Goal: Task Accomplishment & Management: Use online tool/utility

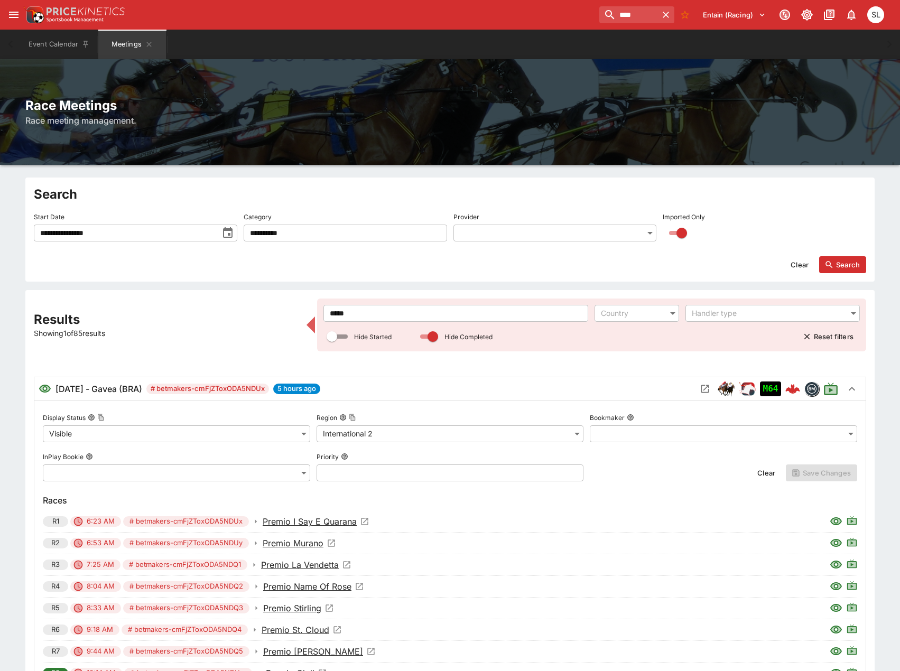
drag, startPoint x: 262, startPoint y: 320, endPoint x: 192, endPoint y: 314, distance: 70.1
click at [192, 314] on div "**********" at bounding box center [450, 498] width 833 height 399
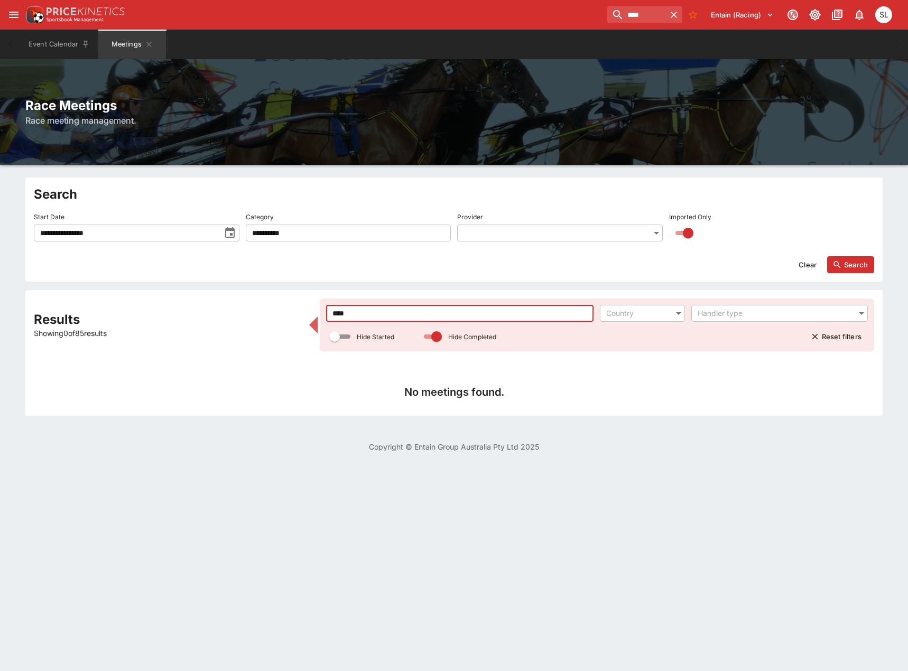
type input "****"
click at [101, 235] on input "**********" at bounding box center [127, 233] width 187 height 17
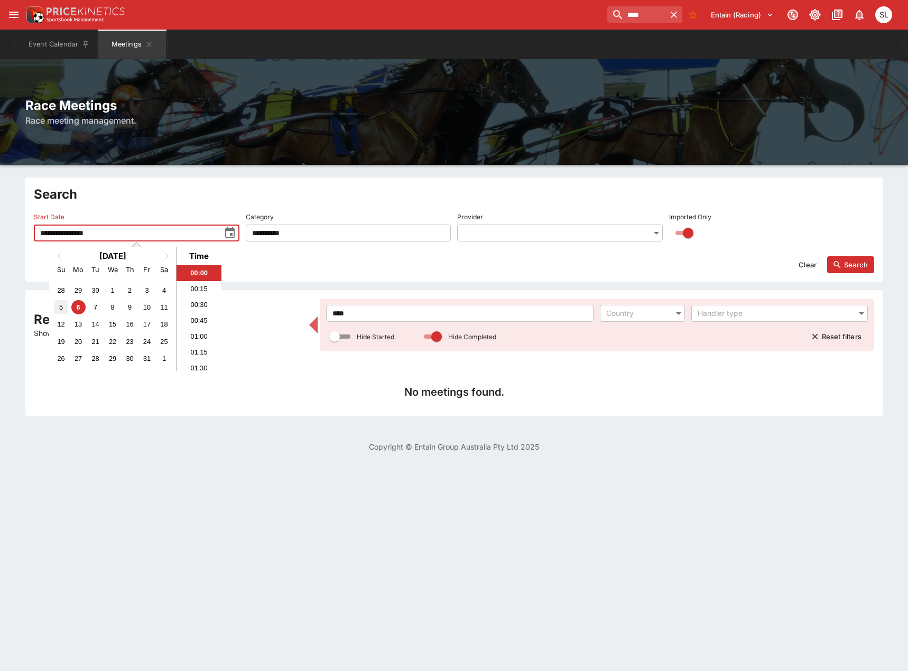
click at [65, 305] on div "5" at bounding box center [61, 307] width 14 height 14
click at [861, 268] on button "Search" at bounding box center [850, 264] width 47 height 17
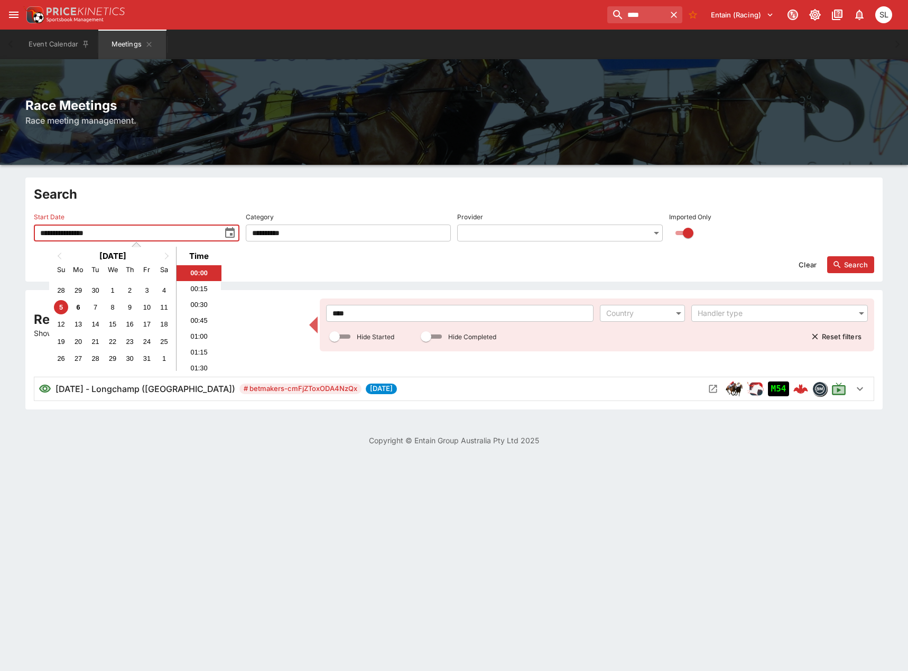
click at [115, 234] on input "**********" at bounding box center [127, 233] width 187 height 17
click at [78, 307] on div "6" at bounding box center [78, 307] width 14 height 14
type input "**********"
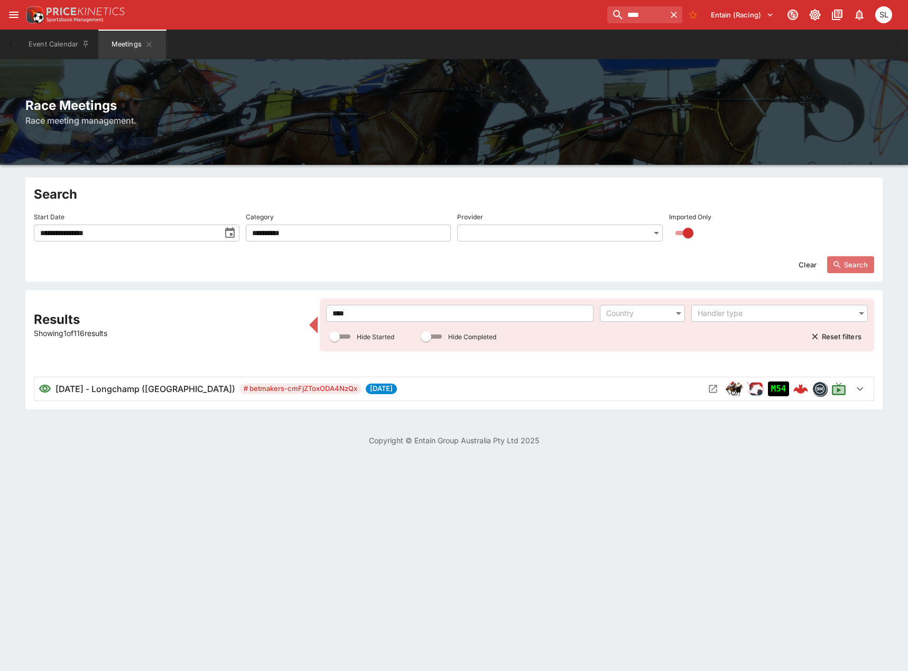
click at [862, 263] on button "Search" at bounding box center [850, 264] width 47 height 17
click at [707, 385] on button "Open Meeting" at bounding box center [713, 389] width 17 height 17
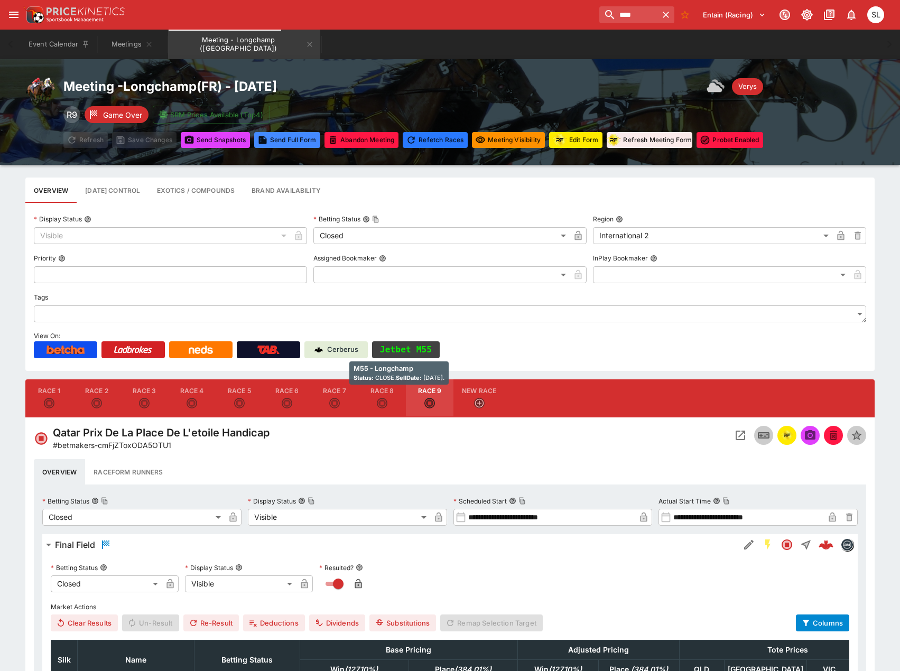
click at [400, 349] on button "Jetbet M55" at bounding box center [406, 350] width 68 height 17
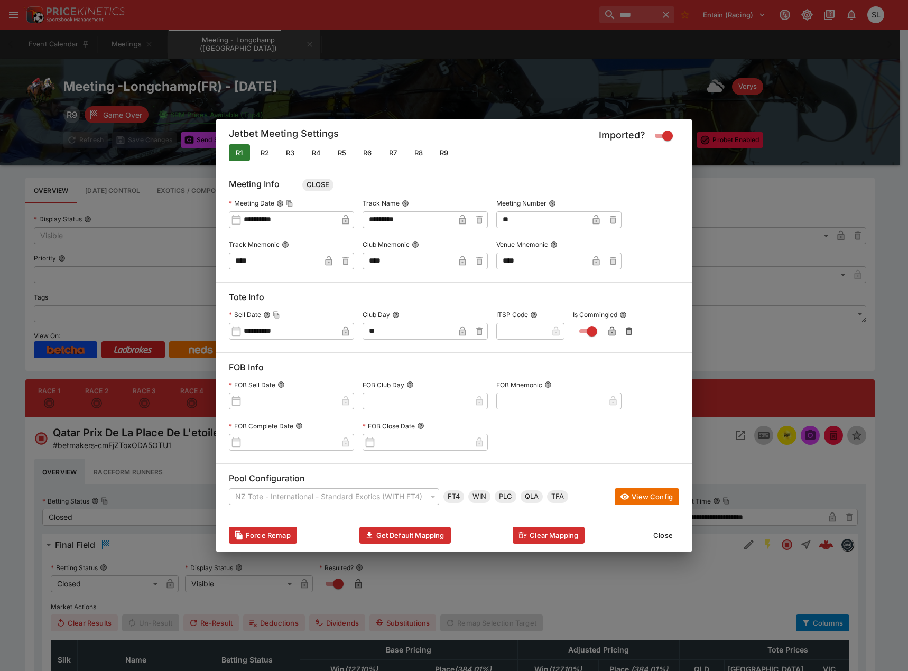
click at [672, 536] on button "Close" at bounding box center [663, 535] width 32 height 17
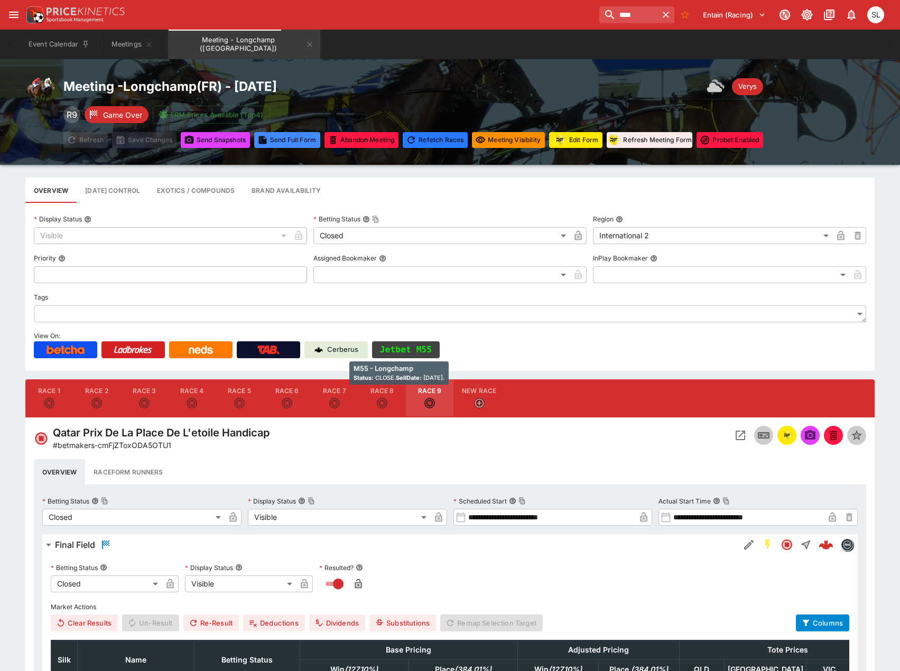
click at [403, 347] on button "Jetbet M55" at bounding box center [406, 350] width 68 height 17
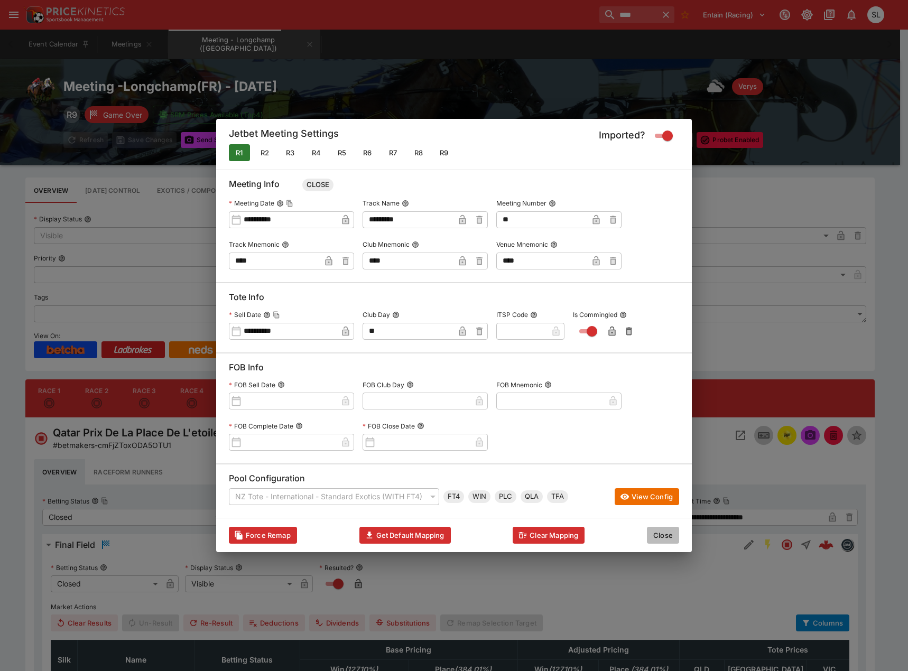
click at [664, 537] on button "Close" at bounding box center [663, 535] width 32 height 17
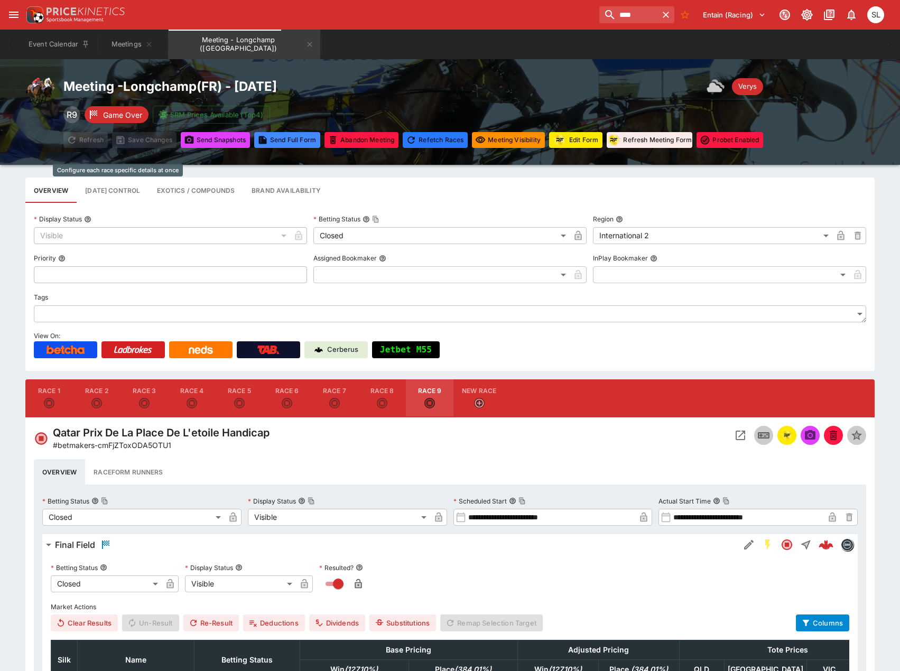
click at [119, 191] on button "[DATE] Control" at bounding box center [113, 190] width 72 height 25
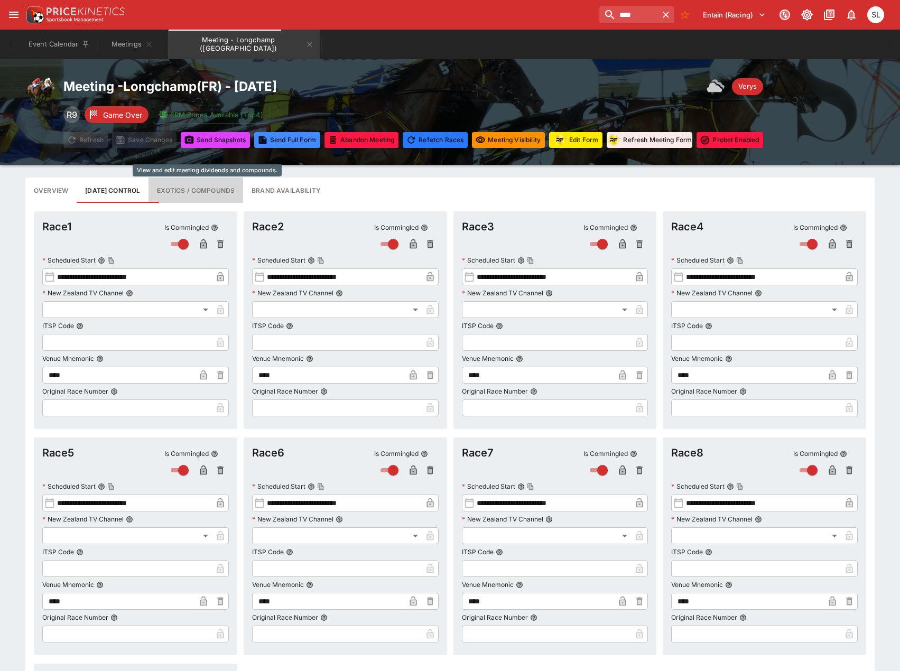
click at [210, 190] on button "Exotics / Compounds" at bounding box center [196, 190] width 95 height 25
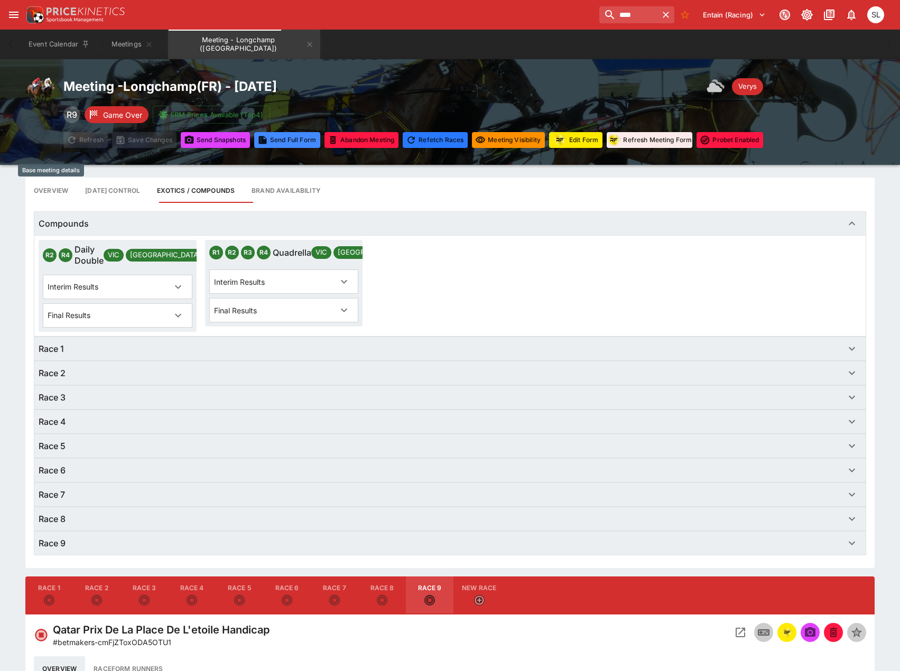
click at [58, 192] on button "Overview" at bounding box center [50, 190] width 51 height 25
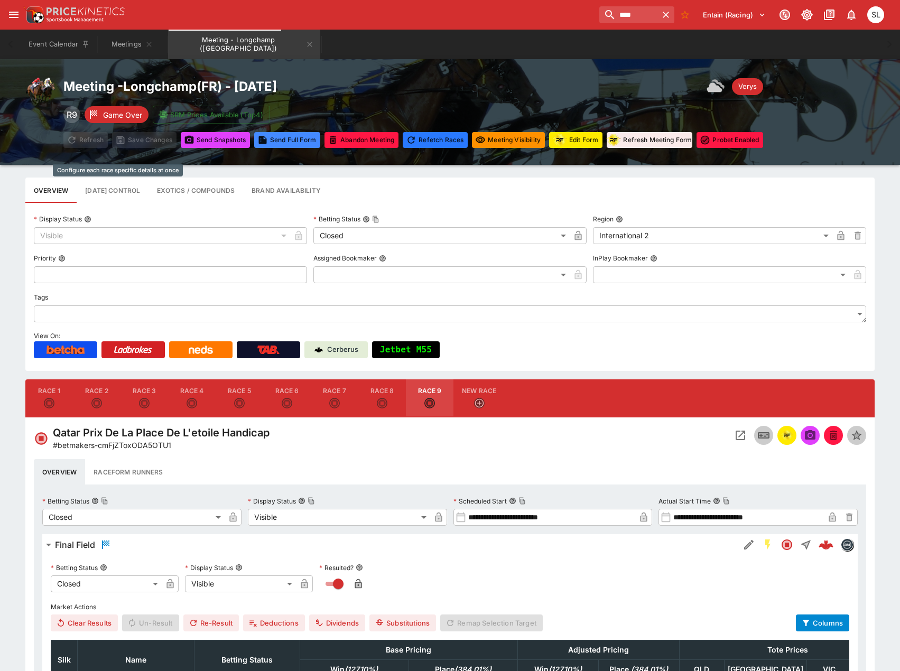
click at [110, 191] on button "[DATE] Control" at bounding box center [113, 190] width 72 height 25
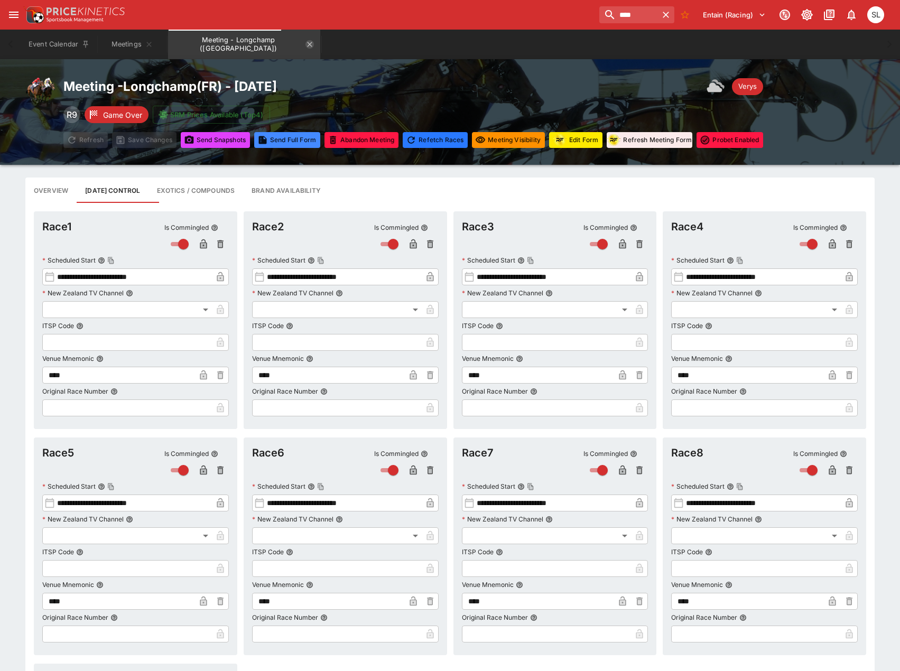
click at [308, 45] on icon "Meeting - Longchamp (FR)" at bounding box center [310, 44] width 5 height 5
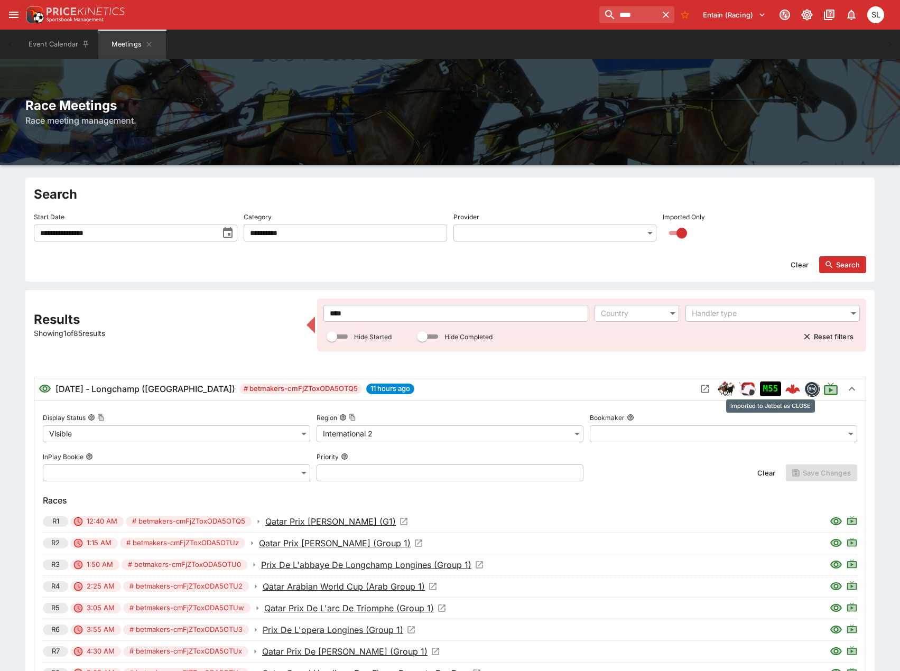
click at [770, 392] on div "M55" at bounding box center [770, 389] width 21 height 15
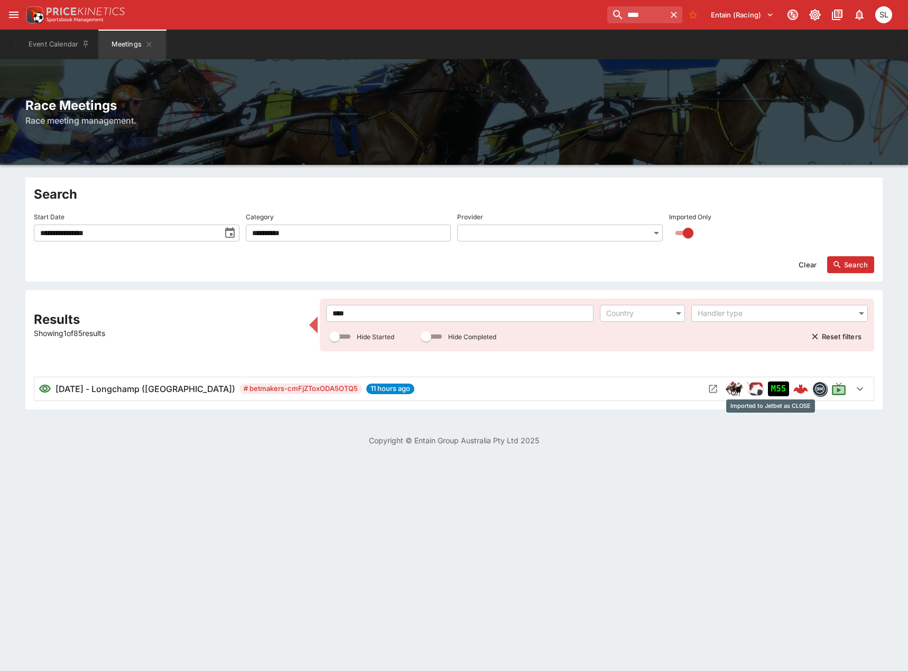
click at [770, 391] on div "M55" at bounding box center [778, 389] width 21 height 15
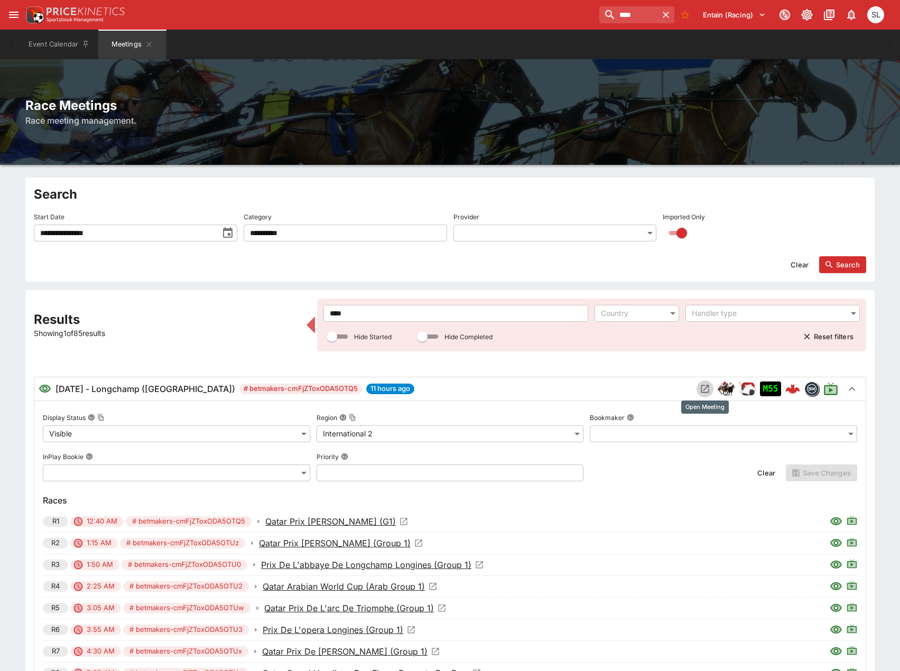
click at [709, 385] on icon "Open Meeting" at bounding box center [706, 389] width 8 height 8
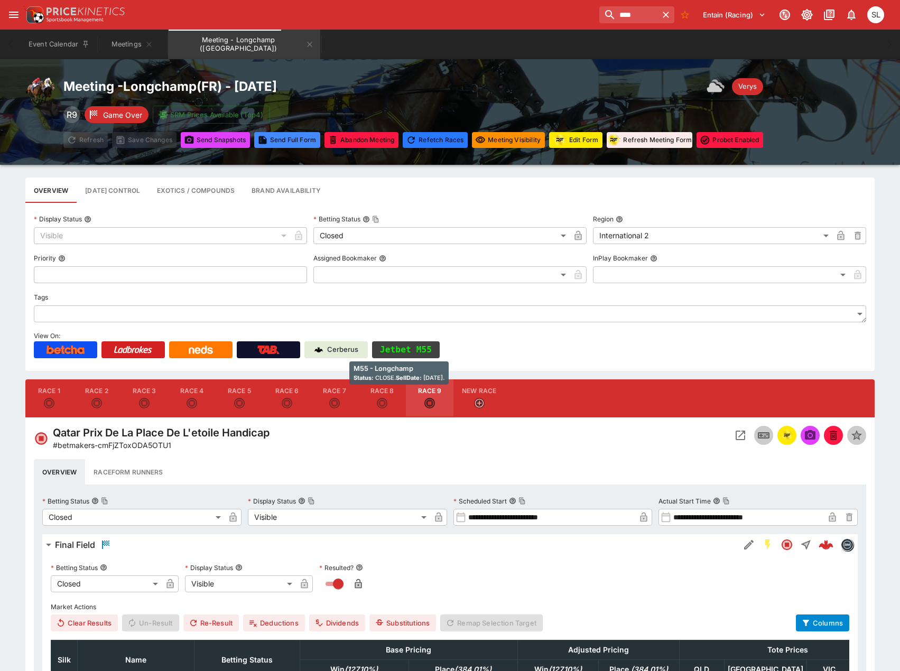
click at [425, 348] on button "Jetbet M55" at bounding box center [406, 350] width 68 height 17
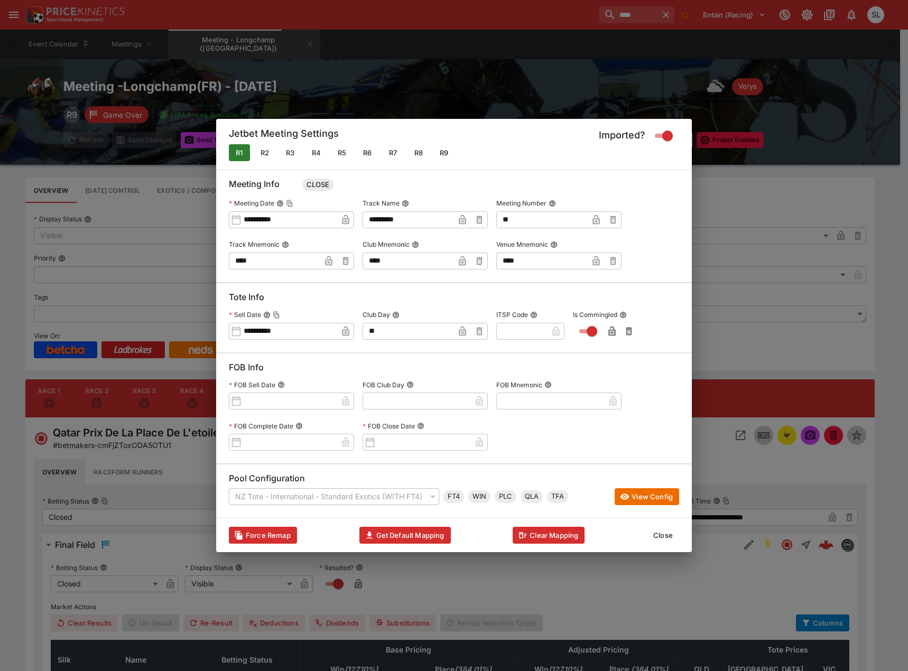
drag, startPoint x: 656, startPoint y: 533, endPoint x: 642, endPoint y: 534, distance: 13.8
click at [657, 533] on button "Close" at bounding box center [663, 535] width 32 height 17
